Goal: Information Seeking & Learning: Learn about a topic

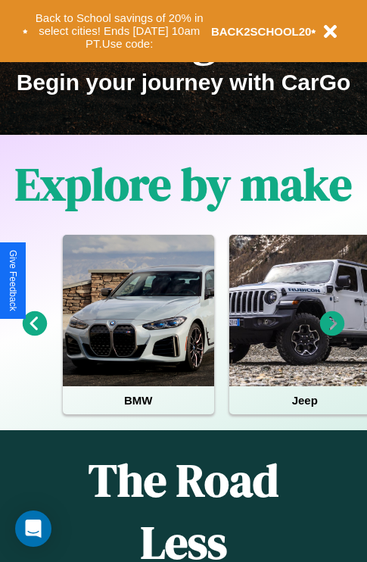
scroll to position [233, 0]
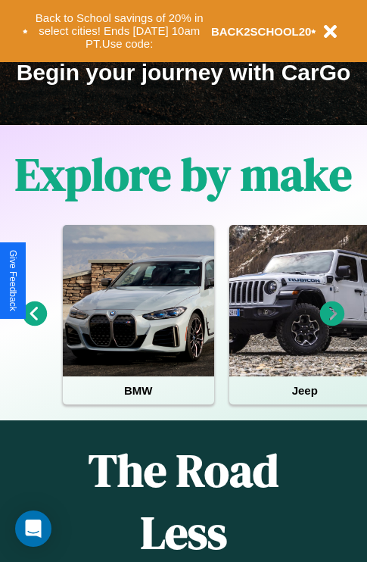
click at [332, 324] on icon at bounding box center [332, 313] width 25 height 25
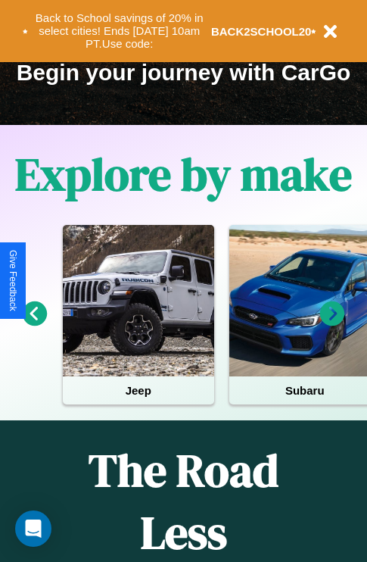
click at [332, 324] on icon at bounding box center [332, 313] width 25 height 25
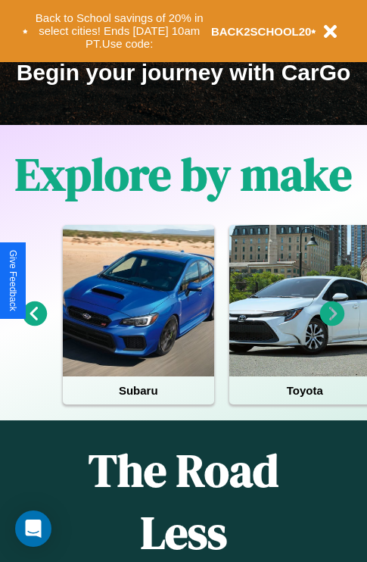
click at [34, 324] on icon at bounding box center [35, 313] width 25 height 25
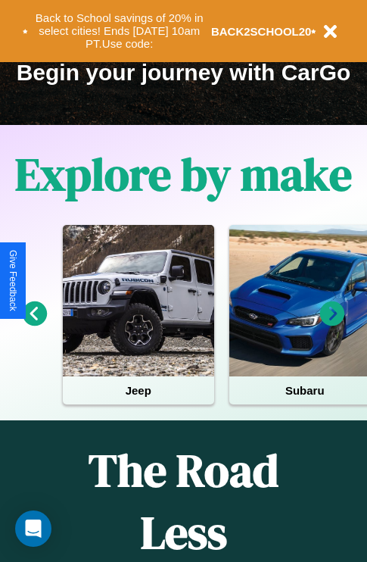
click at [332, 324] on icon at bounding box center [332, 313] width 25 height 25
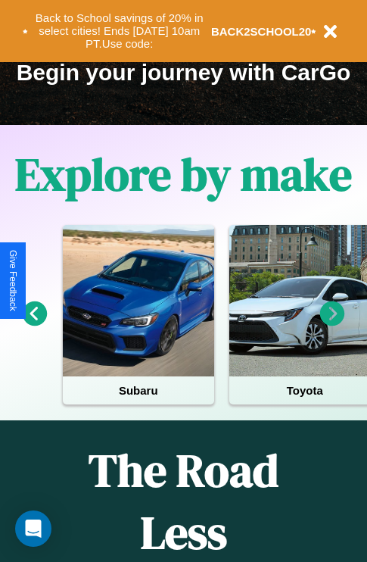
scroll to position [1835, 0]
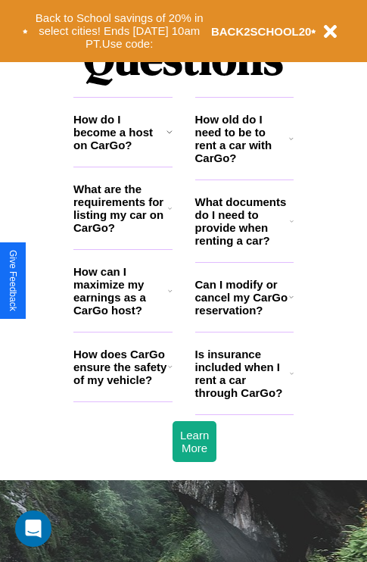
click at [292, 379] on icon at bounding box center [292, 373] width 4 height 12
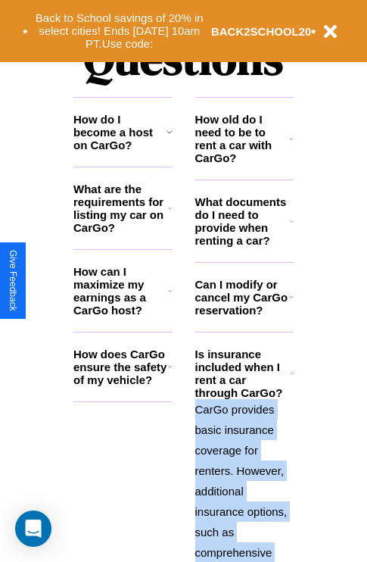
click at [244, 163] on h3 "How old do I need to be to rent a car with CarGo?" at bounding box center [242, 138] width 95 height 51
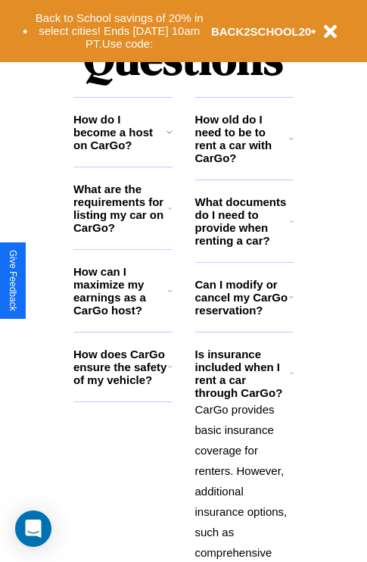
click at [292, 373] on polyline at bounding box center [291, 373] width 3 height 2
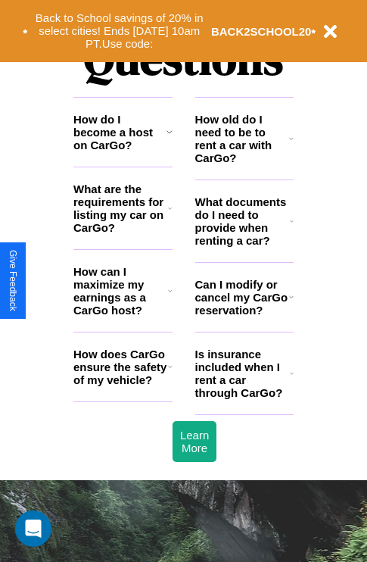
click at [244, 317] on h3 "Can I modify or cancel my CarGo reservation?" at bounding box center [242, 297] width 94 height 39
